Goal: Task Accomplishment & Management: Use online tool/utility

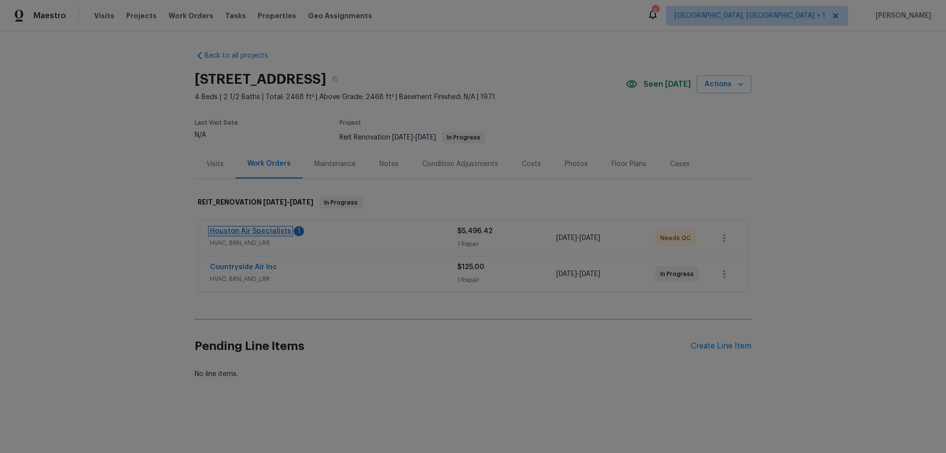
click at [266, 229] on link "Houston Air Specialists" at bounding box center [250, 231] width 81 height 7
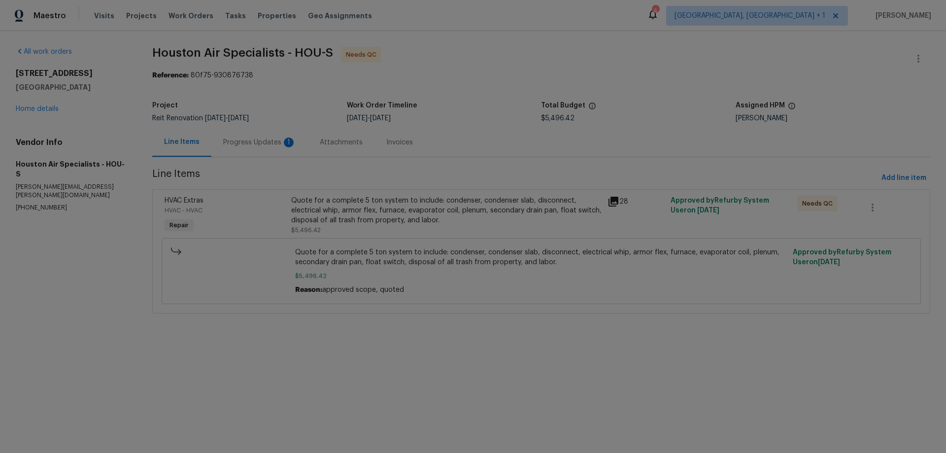
click at [247, 133] on div "Progress Updates 1" at bounding box center [259, 142] width 97 height 29
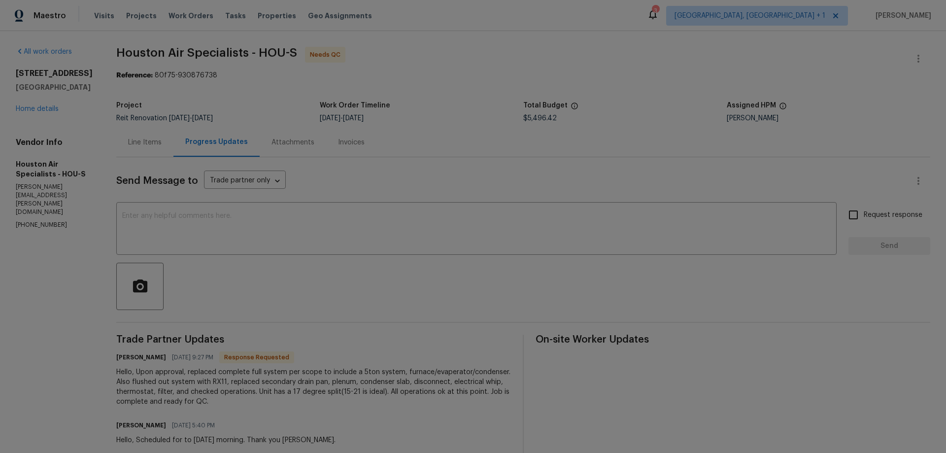
click at [159, 143] on div "Line Items" at bounding box center [144, 142] width 33 height 10
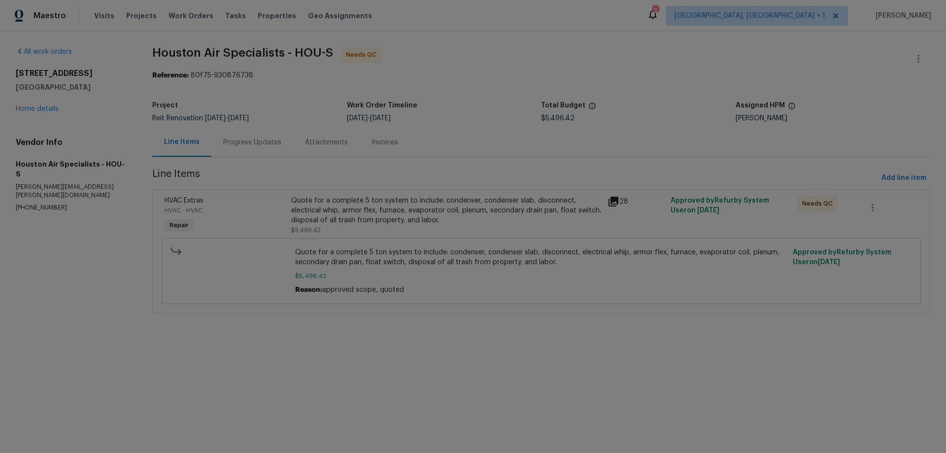
click at [397, 191] on div "HVAC Extras HVAC - HVAC Repair Quote for a complete 5 ton system to include: co…" at bounding box center [541, 251] width 778 height 124
click at [398, 196] on div "Quote for a complete 5 ton system to include: condenser, condenser slab, discon…" at bounding box center [446, 211] width 310 height 30
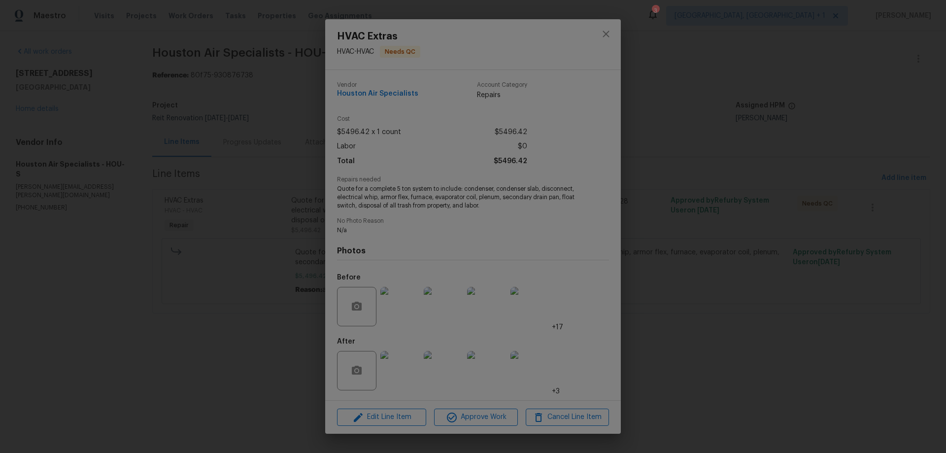
click at [398, 372] on img at bounding box center [399, 370] width 39 height 39
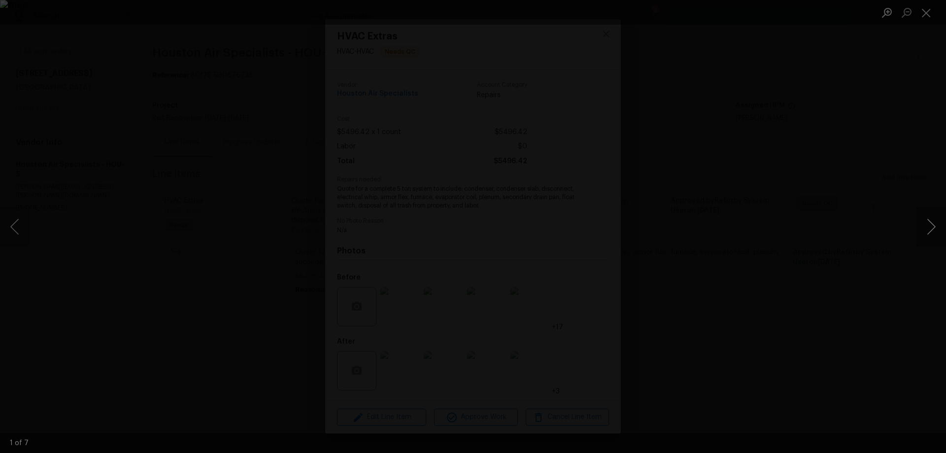
click at [925, 219] on button "Next image" at bounding box center [931, 226] width 30 height 39
click at [795, 213] on div "Lightbox" at bounding box center [473, 226] width 946 height 453
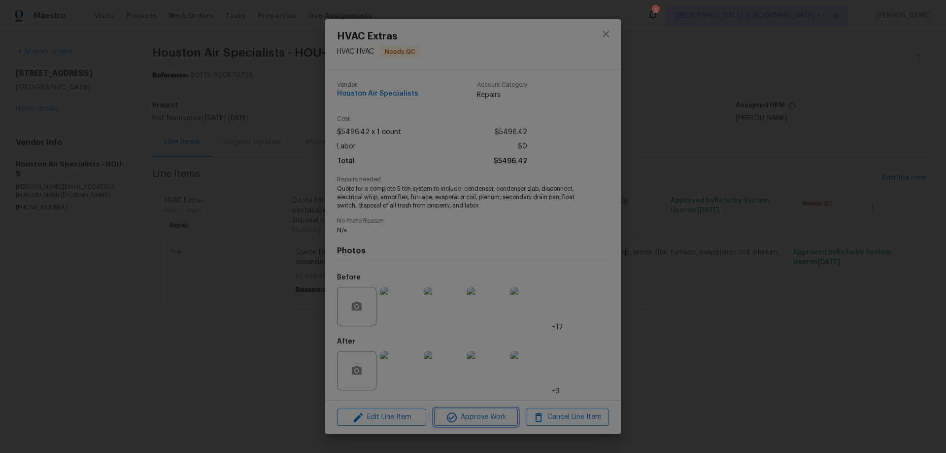
click at [478, 418] on span "Approve Work" at bounding box center [475, 417] width 77 height 12
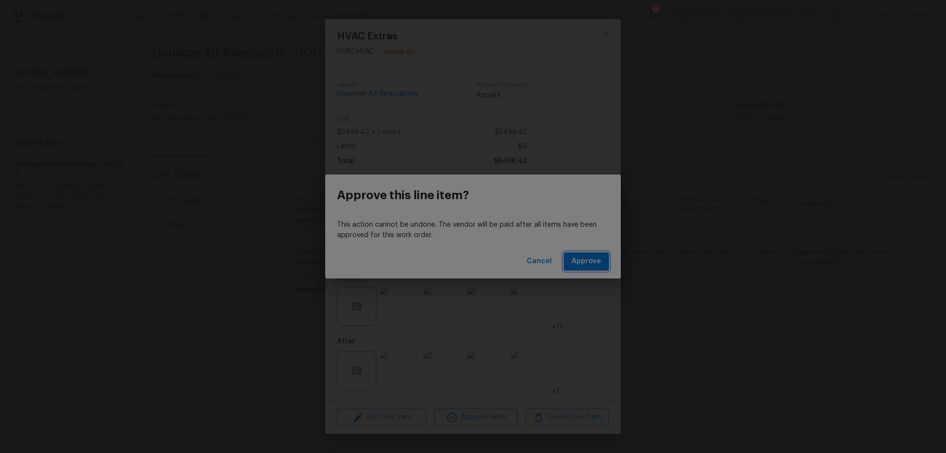
click at [592, 256] on span "Approve" at bounding box center [586, 261] width 30 height 12
